Goal: Information Seeking & Learning: Learn about a topic

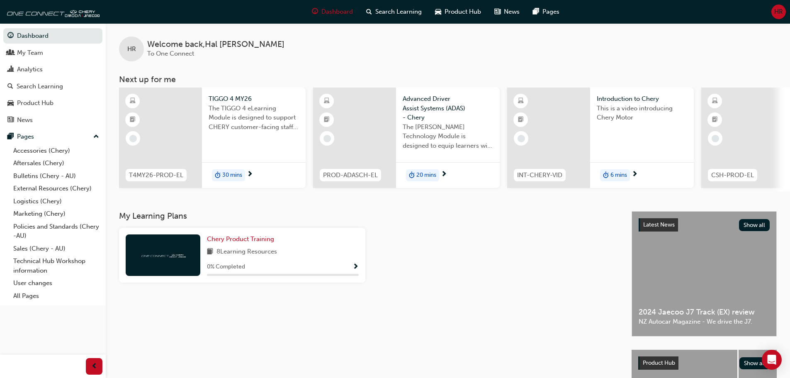
click at [620, 176] on span "6 mins" at bounding box center [619, 175] width 17 height 10
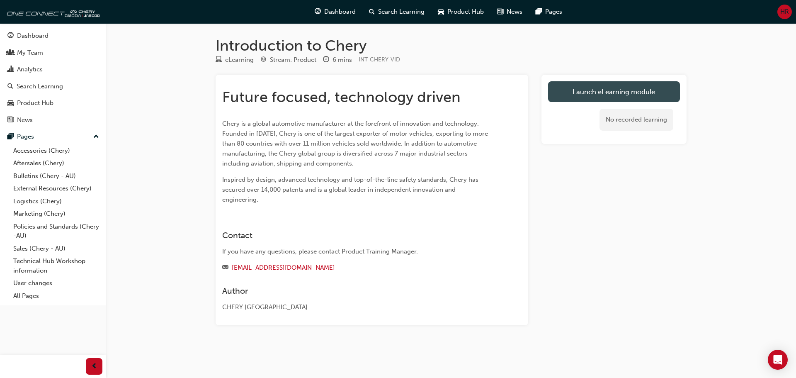
click at [594, 90] on link "Launch eLearning module" at bounding box center [614, 91] width 132 height 21
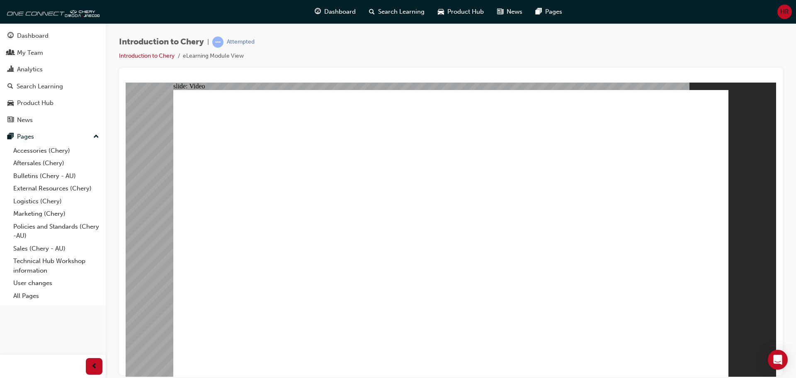
type input "0"
type input "36"
type input "9"
type input "36"
type input "8"
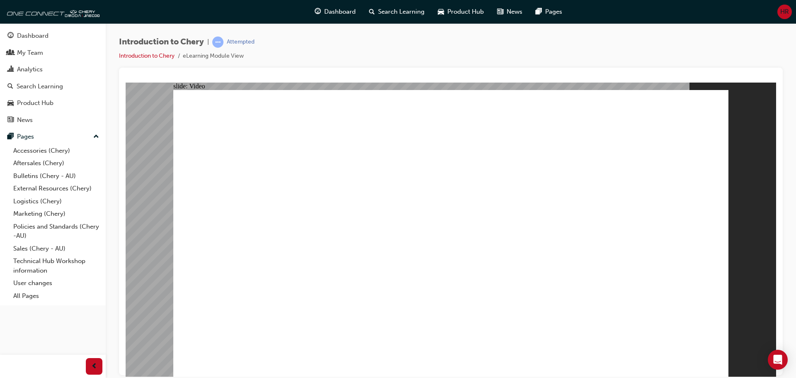
type input "36"
type input "8"
type input "36"
type input "8"
type input "36"
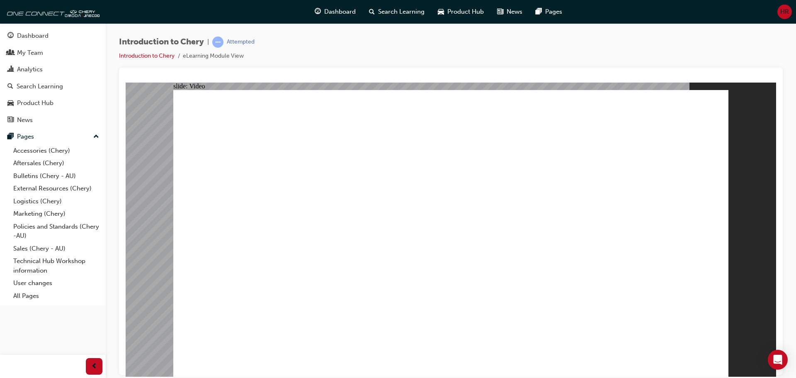
type input "8"
type input "36"
type input "8"
type input "36"
type input "7"
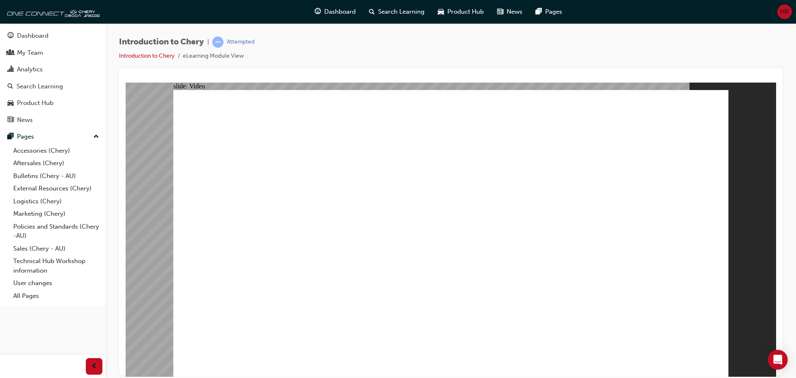
type input "36"
type input "7"
type input "36"
type input "7"
type input "36"
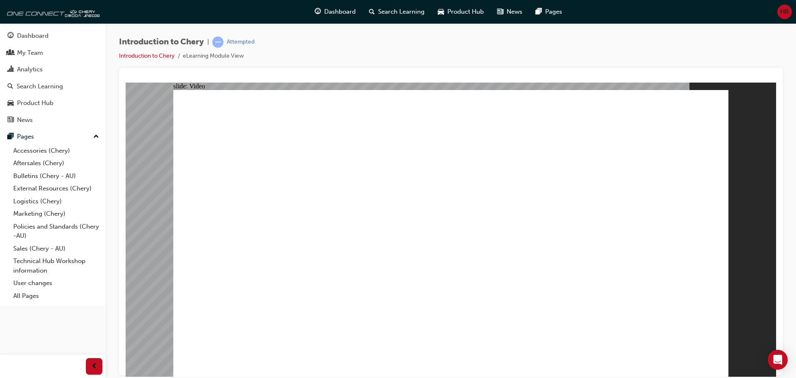
type input "7"
type input "36"
type input "7"
type input "36"
type input "6"
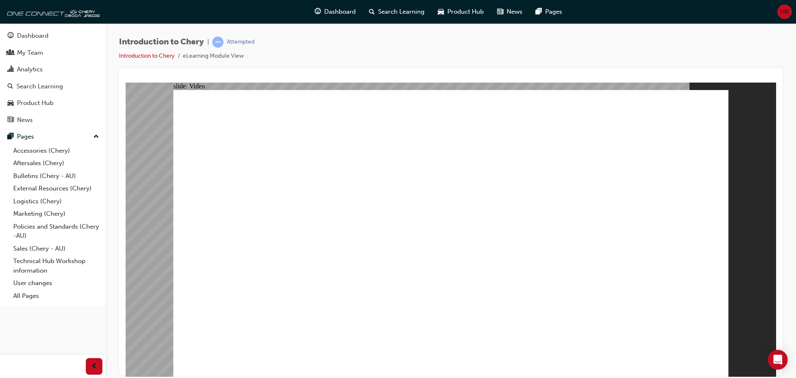
type input "36"
type input "6"
type input "36"
type input "6"
type input "37"
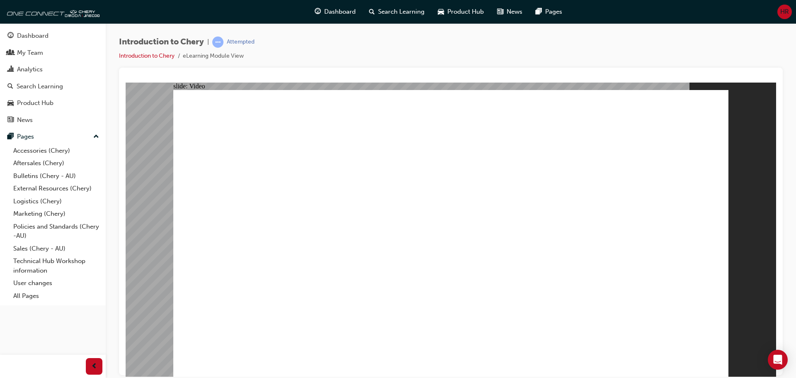
type input "6"
type input "37"
type input "6"
type input "37"
type input "5"
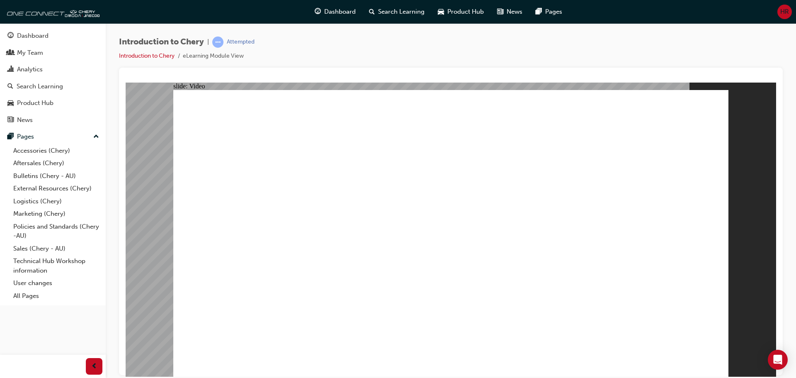
type input "37"
type input "5"
drag, startPoint x: 597, startPoint y: 326, endPoint x: 597, endPoint y: 333, distance: 7.9
type input "311"
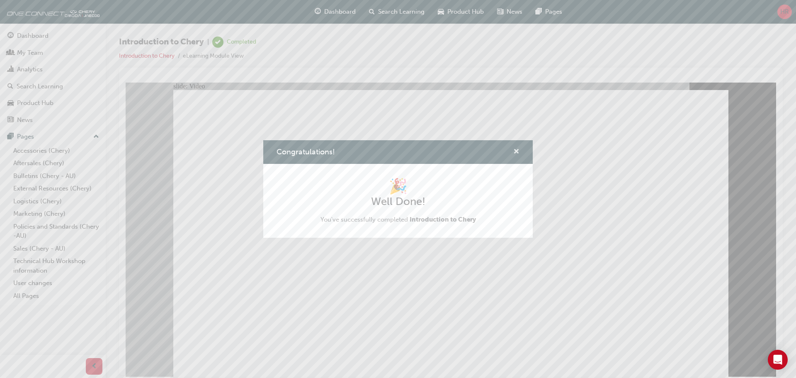
click at [514, 152] on span "cross-icon" at bounding box center [516, 151] width 6 height 7
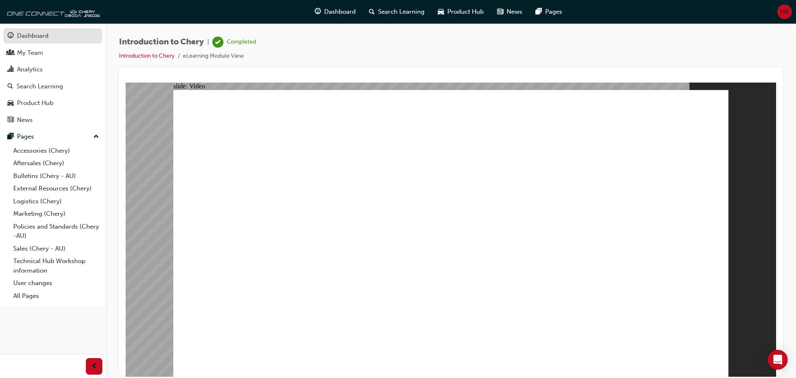
click at [36, 31] on div "Dashboard" at bounding box center [33, 36] width 32 height 10
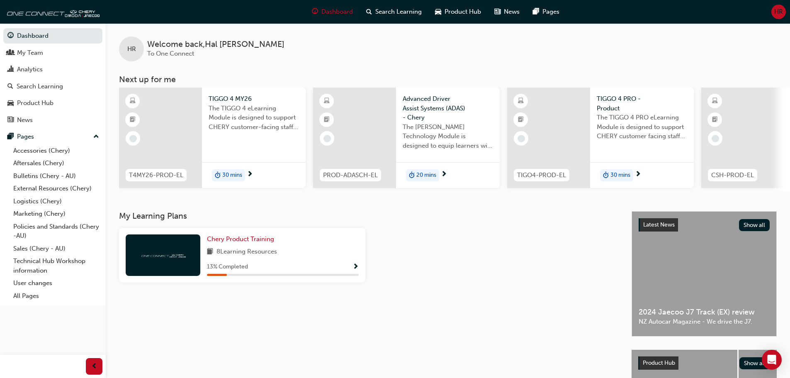
click at [222, 172] on span "30 mins" at bounding box center [232, 175] width 20 height 10
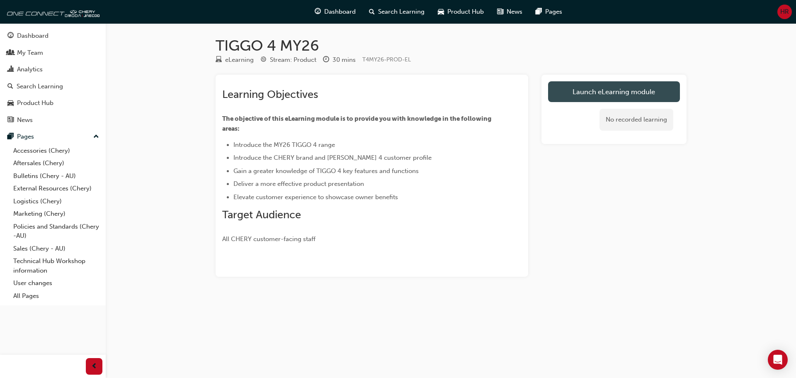
click at [592, 88] on link "Launch eLearning module" at bounding box center [614, 91] width 132 height 21
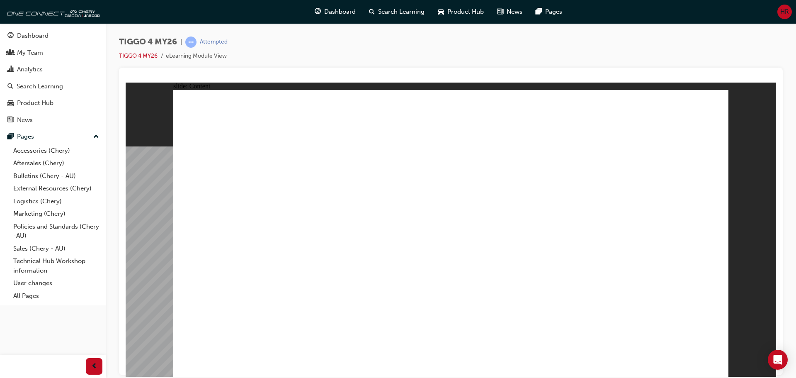
drag, startPoint x: 541, startPoint y: 197, endPoint x: 526, endPoint y: 201, distance: 15.5
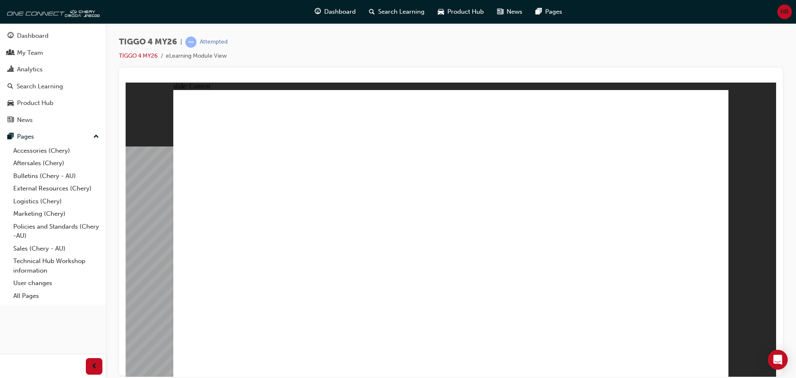
radio input "true"
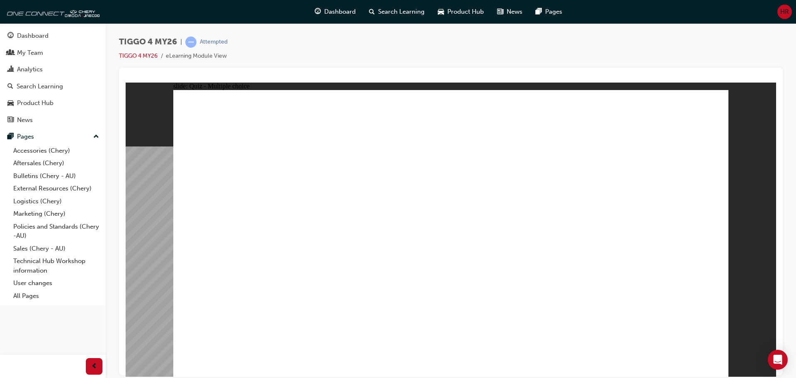
drag, startPoint x: 226, startPoint y: 186, endPoint x: 444, endPoint y: 253, distance: 228.3
drag, startPoint x: 251, startPoint y: 186, endPoint x: 468, endPoint y: 295, distance: 243.2
drag, startPoint x: 350, startPoint y: 193, endPoint x: 356, endPoint y: 307, distance: 113.4
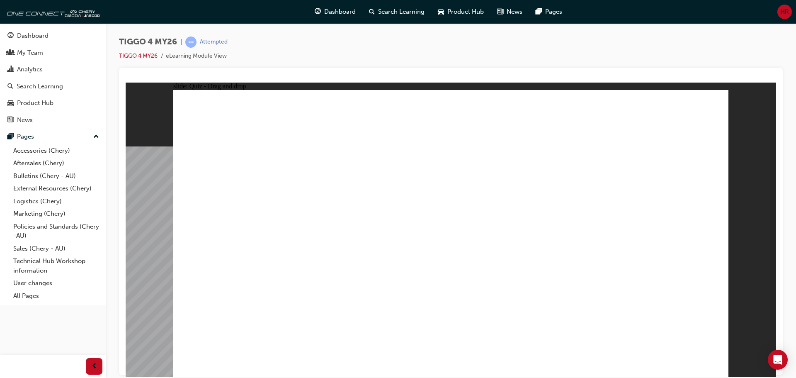
drag, startPoint x: 542, startPoint y: 188, endPoint x: 218, endPoint y: 299, distance: 342.0
drag, startPoint x: 457, startPoint y: 188, endPoint x: 560, endPoint y: 300, distance: 152.1
drag, startPoint x: 666, startPoint y: 184, endPoint x: 667, endPoint y: 300, distance: 115.7
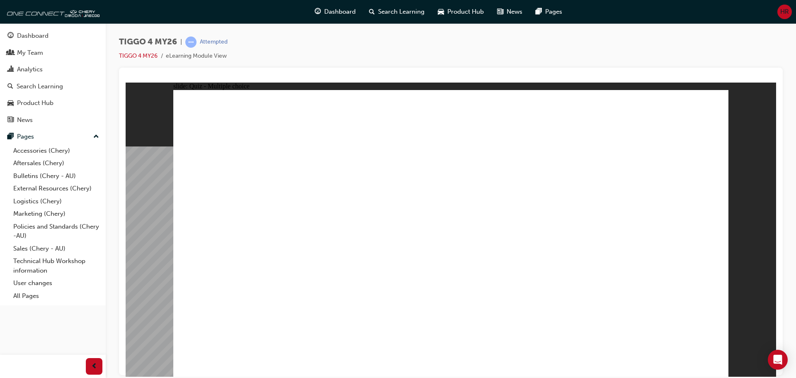
radio input "true"
drag, startPoint x: 534, startPoint y: 242, endPoint x: 537, endPoint y: 231, distance: 10.7
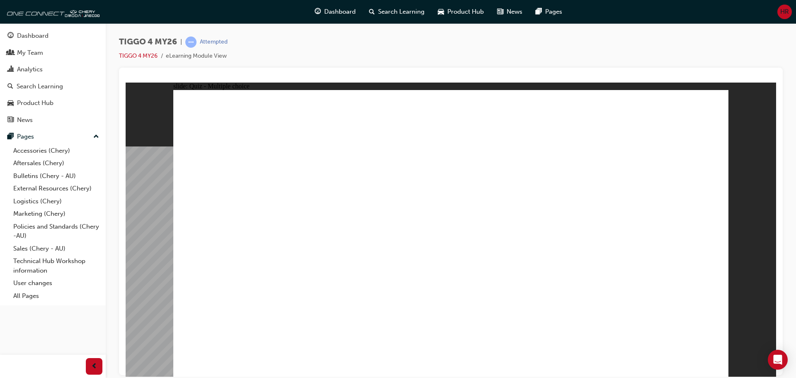
radio input "false"
radio input "true"
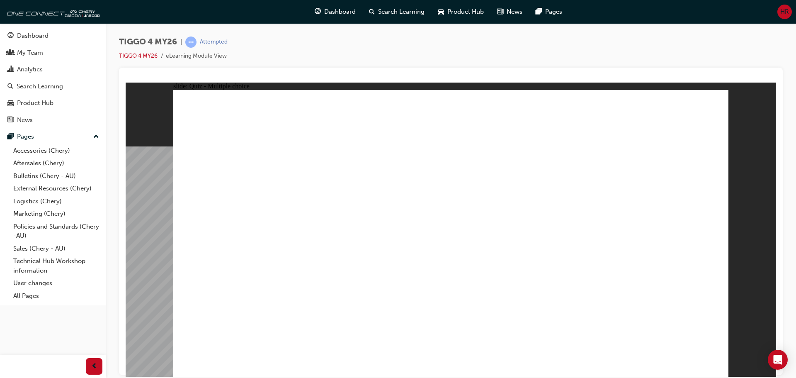
drag, startPoint x: 565, startPoint y: 209, endPoint x: 563, endPoint y: 222, distance: 13.5
radio input "false"
radio input "true"
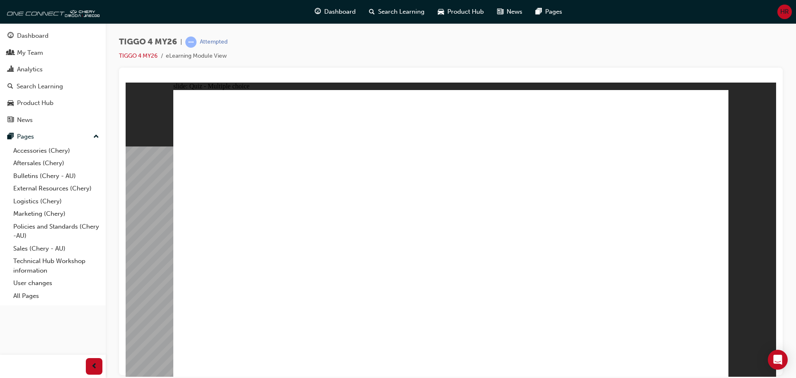
radio input "true"
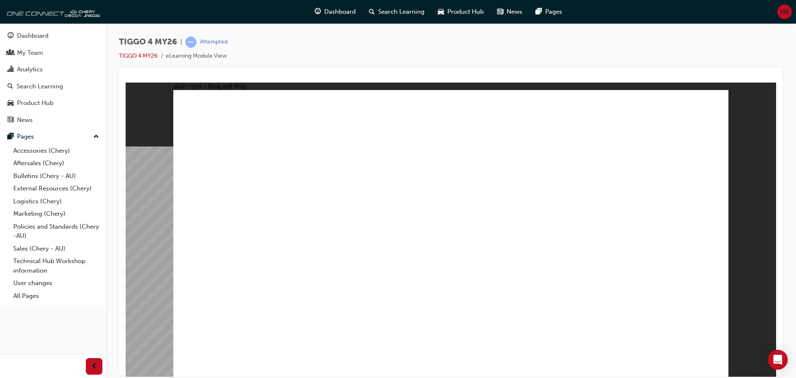
drag, startPoint x: 362, startPoint y: 235, endPoint x: 640, endPoint y: 177, distance: 283.4
drag, startPoint x: 370, startPoint y: 258, endPoint x: 652, endPoint y: 185, distance: 290.7
drag, startPoint x: 268, startPoint y: 204, endPoint x: 666, endPoint y: 202, distance: 397.4
drag, startPoint x: 249, startPoint y: 238, endPoint x: 640, endPoint y: 235, distance: 390.7
drag, startPoint x: 237, startPoint y: 261, endPoint x: 496, endPoint y: 186, distance: 269.8
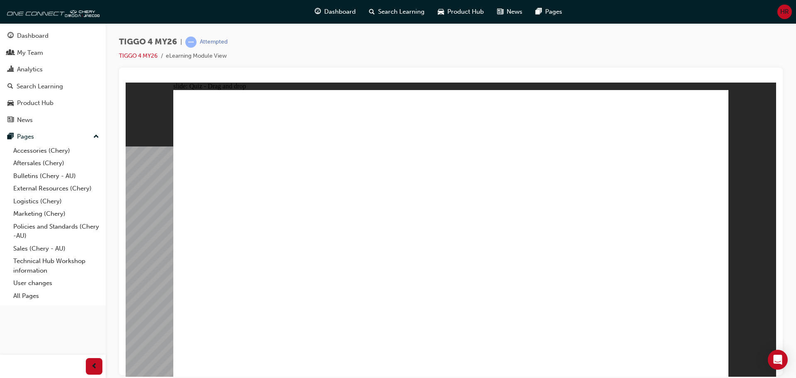
drag, startPoint x: 255, startPoint y: 300, endPoint x: 653, endPoint y: 262, distance: 400.4
drag, startPoint x: 388, startPoint y: 211, endPoint x: 547, endPoint y: 198, distance: 159.8
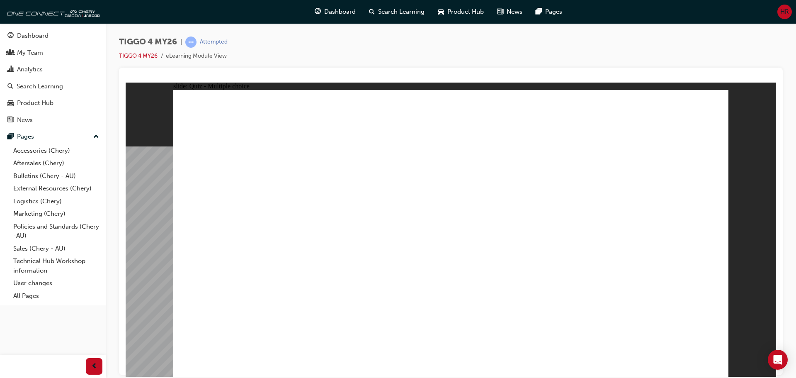
radio input "true"
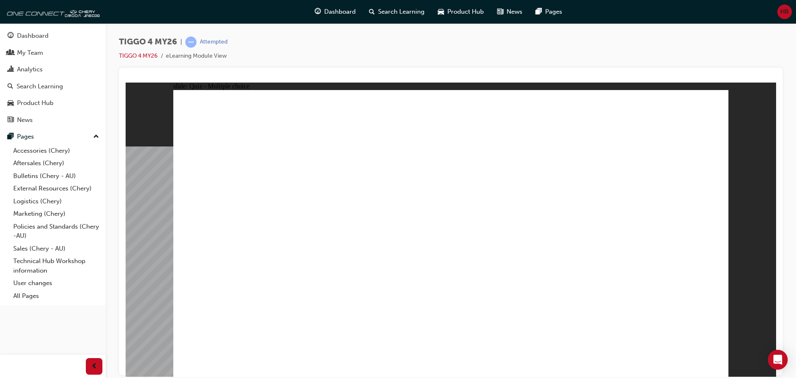
radio input "true"
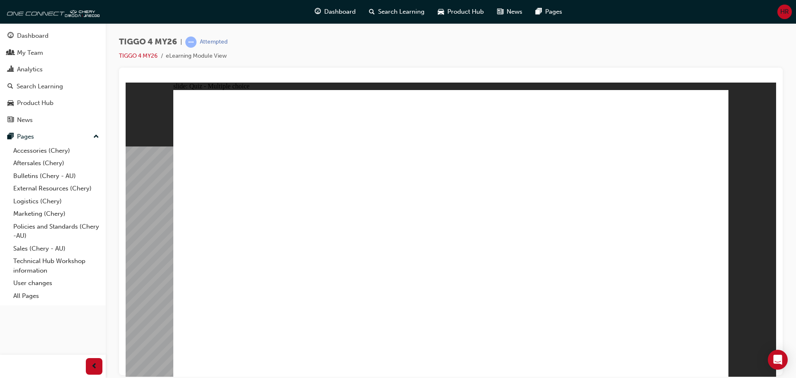
radio input "true"
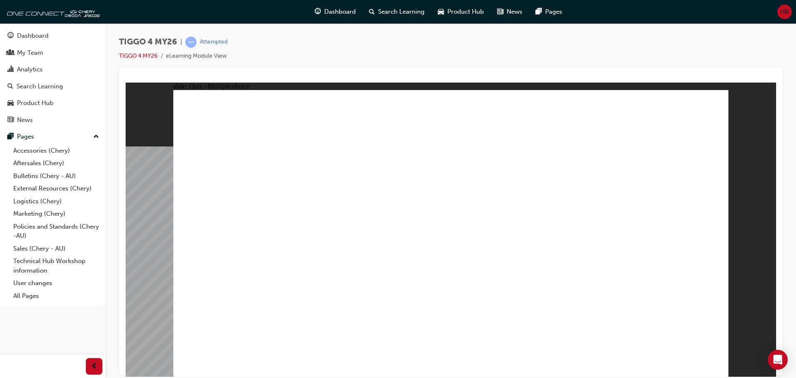
radio input "true"
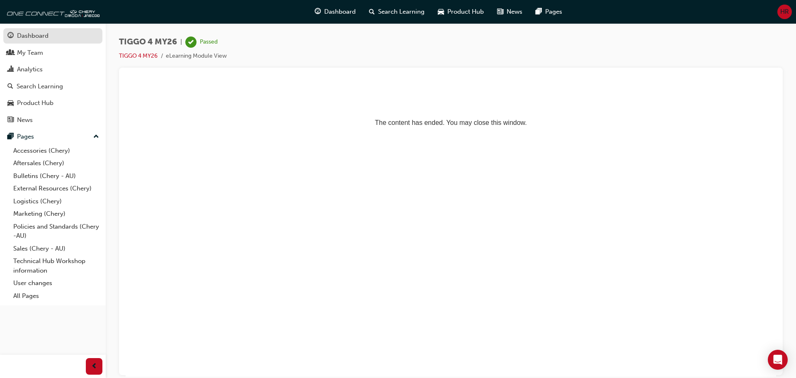
click at [36, 35] on div "Dashboard" at bounding box center [33, 36] width 32 height 10
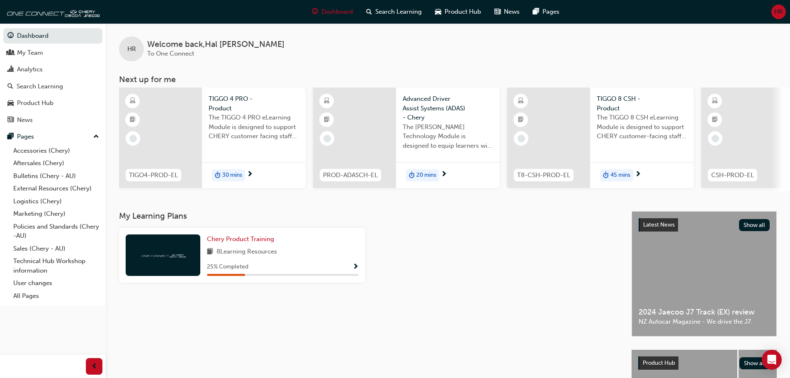
click at [152, 173] on span "TIGO4-PROD-EL" at bounding box center [153, 175] width 49 height 10
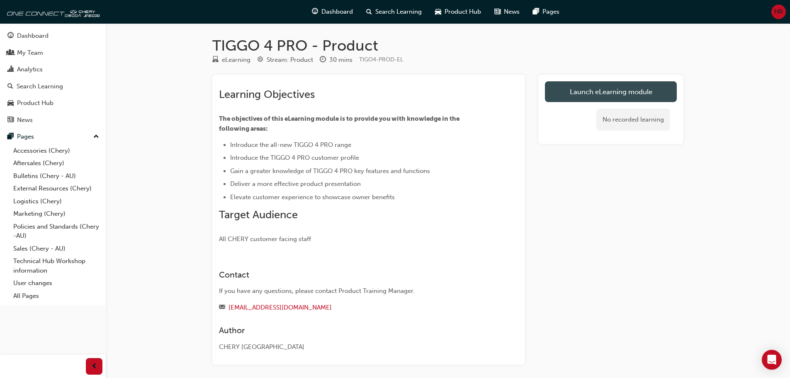
click at [570, 97] on link "Launch eLearning module" at bounding box center [611, 91] width 132 height 21
